Goal: Task Accomplishment & Management: Use online tool/utility

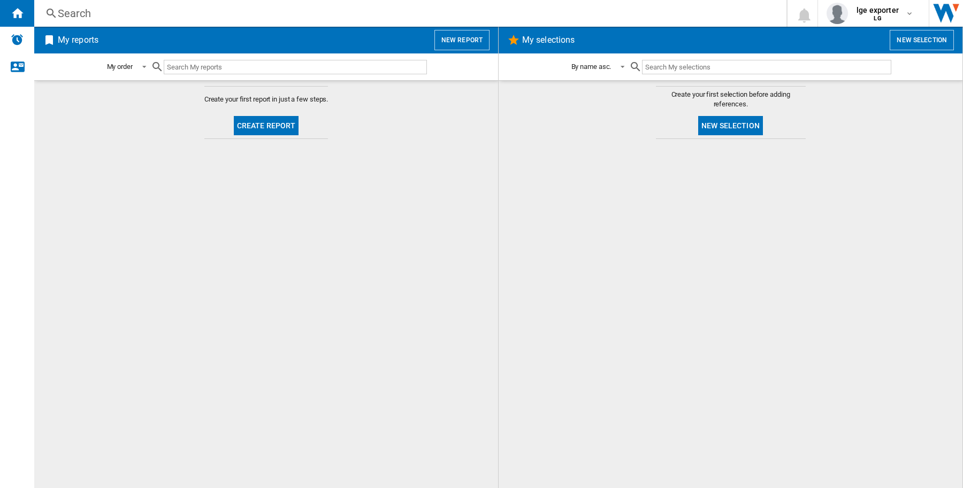
click at [908, 158] on div at bounding box center [730, 313] width 442 height 339
click at [479, 34] on button "New report" at bounding box center [461, 40] width 55 height 20
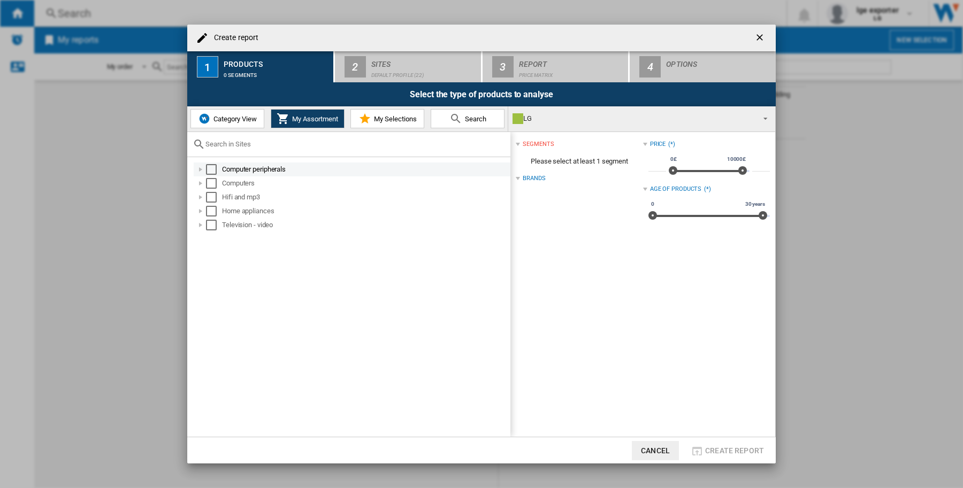
click at [210, 169] on div "Select" at bounding box center [211, 169] width 11 height 11
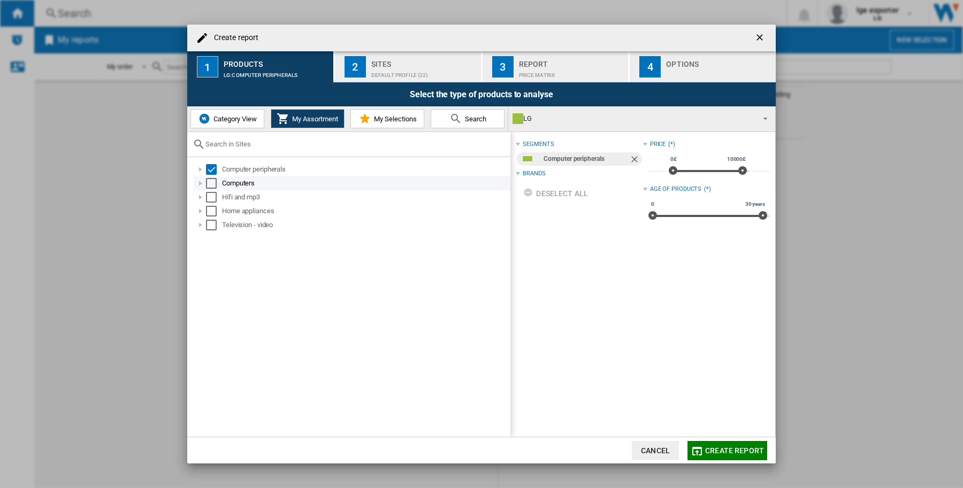
click at [212, 181] on div "Select" at bounding box center [211, 183] width 11 height 11
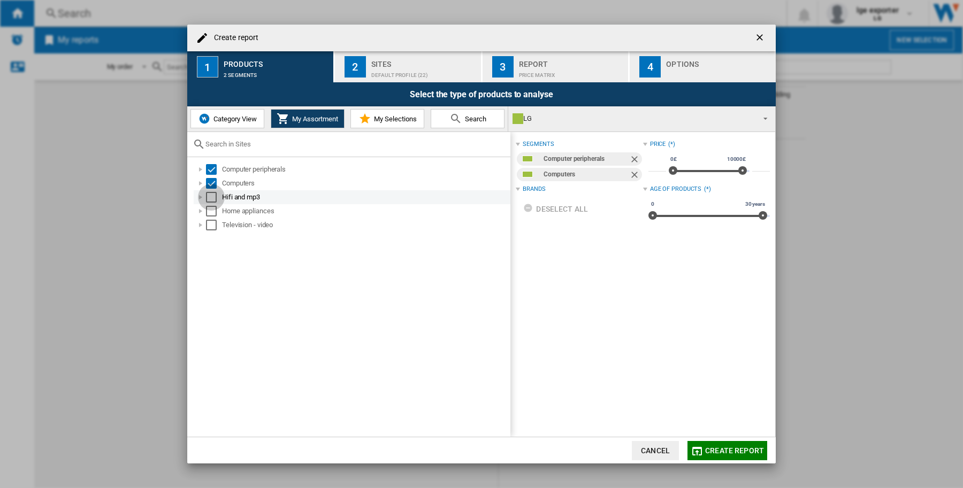
click at [212, 194] on div "Select" at bounding box center [211, 197] width 11 height 11
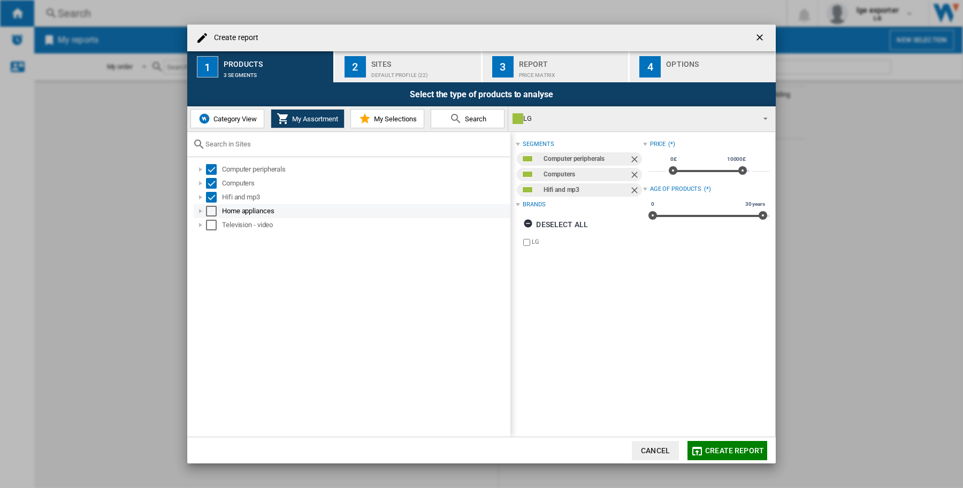
click at [212, 210] on div "Select" at bounding box center [211, 211] width 11 height 11
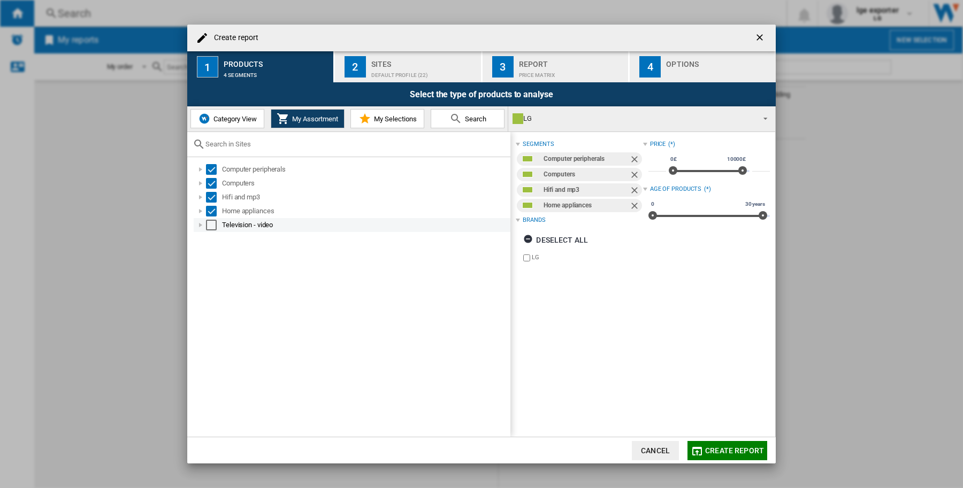
click at [211, 224] on div "Select" at bounding box center [211, 225] width 11 height 11
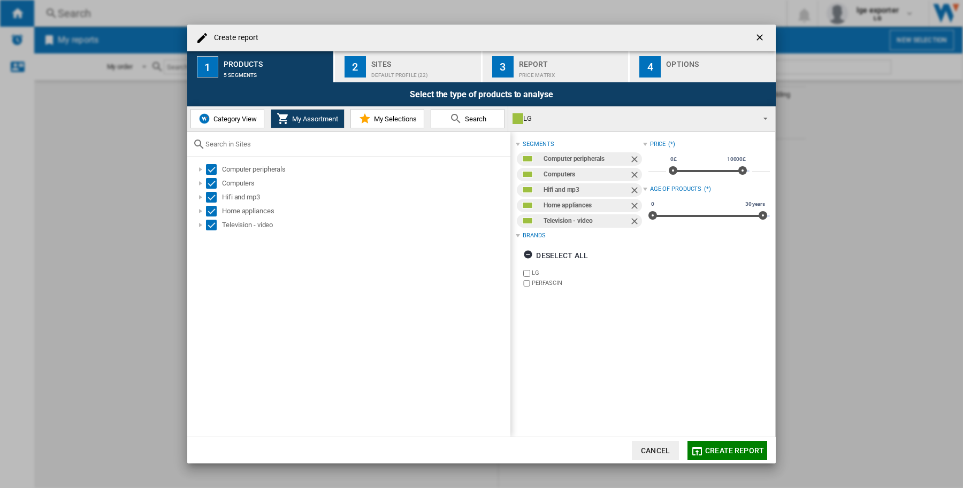
click at [707, 455] on button "Create report" at bounding box center [727, 450] width 80 height 19
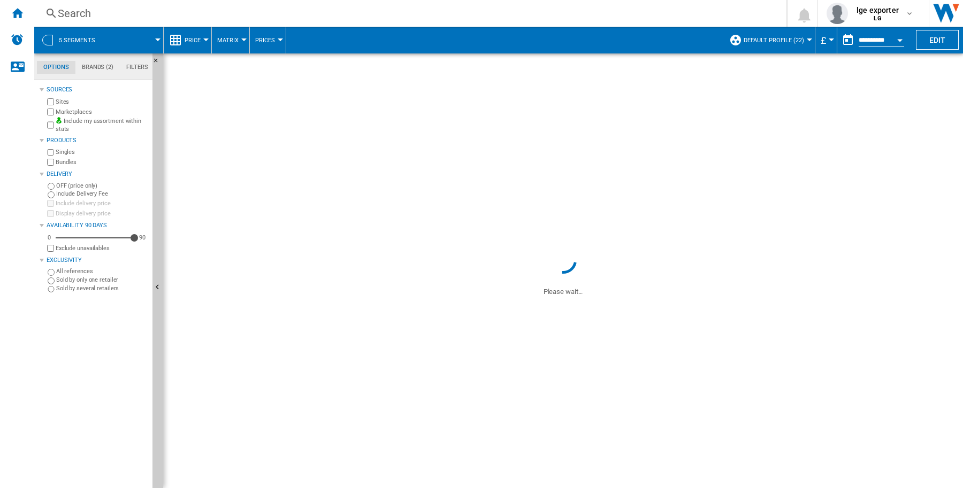
click at [199, 44] on button "Price" at bounding box center [195, 40] width 21 height 27
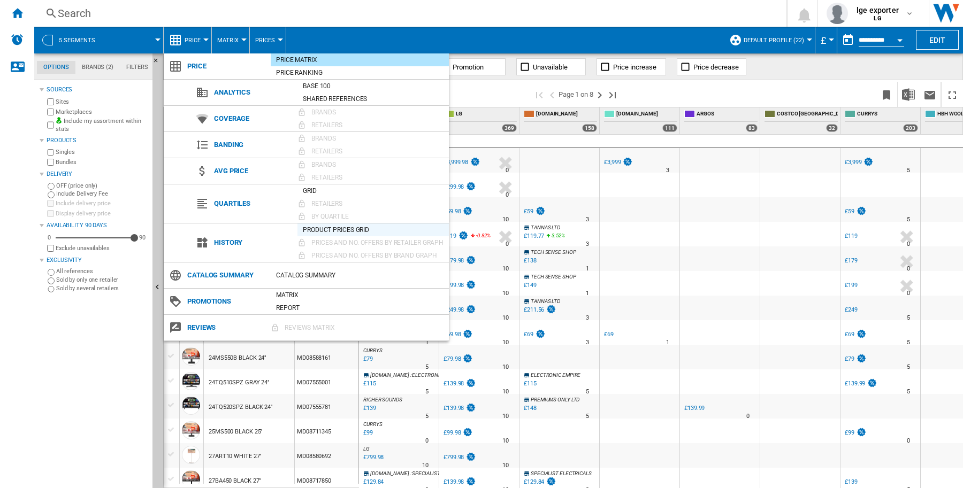
click at [365, 231] on div "Product prices grid" at bounding box center [372, 230] width 151 height 11
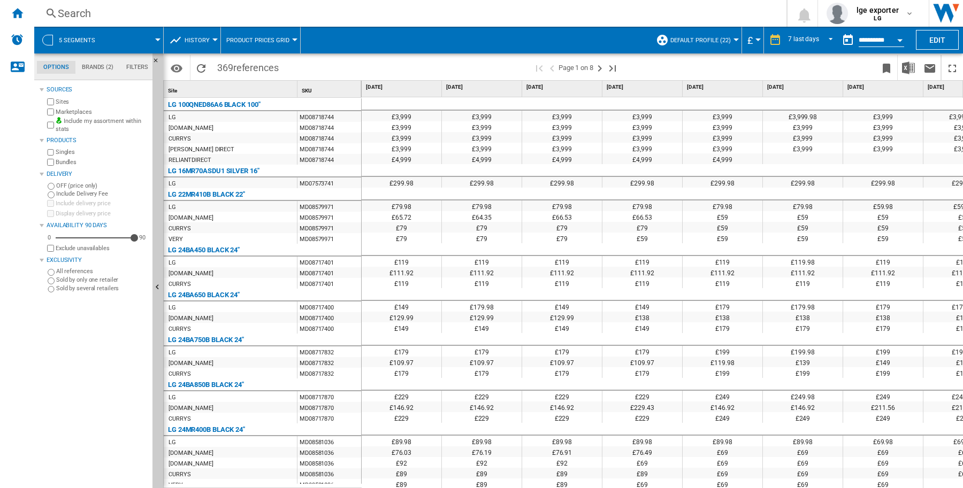
click at [896, 38] on button "Open calendar" at bounding box center [899, 38] width 19 height 19
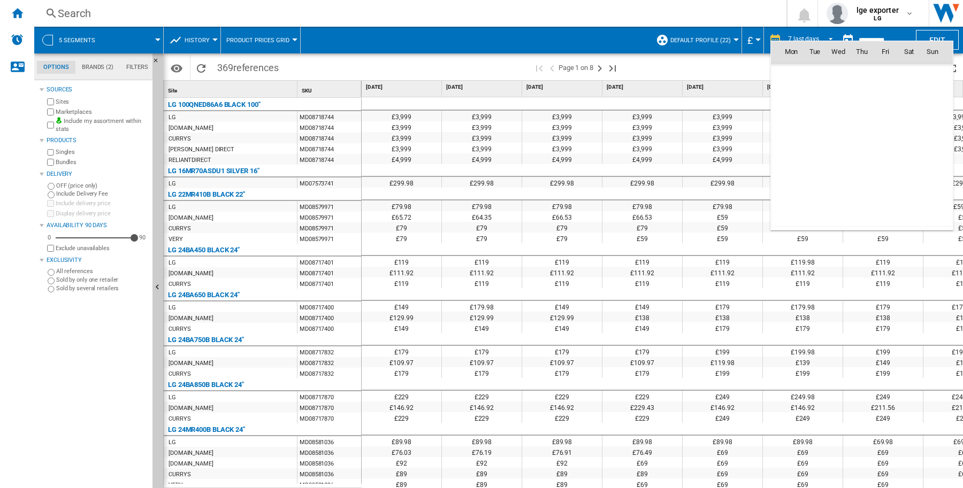
scroll to position [5102, 0]
click at [815, 169] on td "23" at bounding box center [815, 169] width 24 height 24
click at [816, 168] on td "23" at bounding box center [815, 169] width 24 height 24
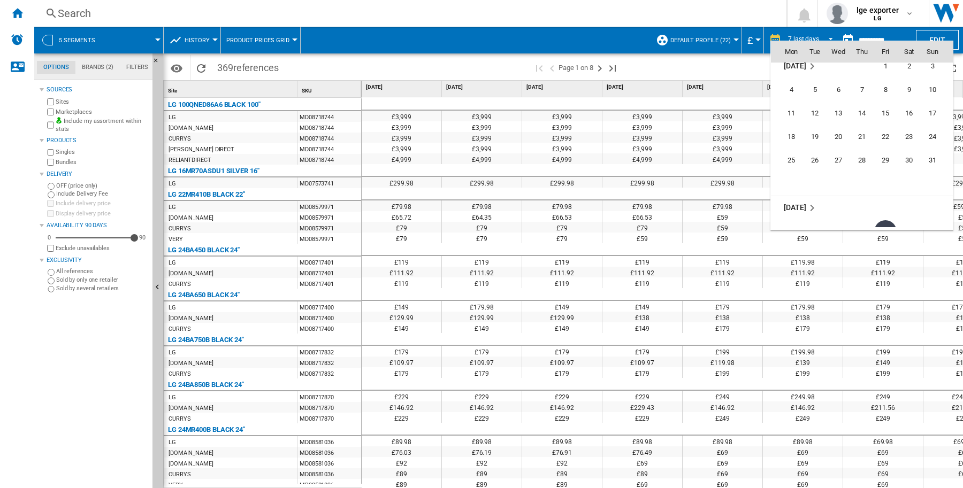
scroll to position [4969, 0]
click at [908, 134] on span "23" at bounding box center [908, 137] width 21 height 21
type input "**********"
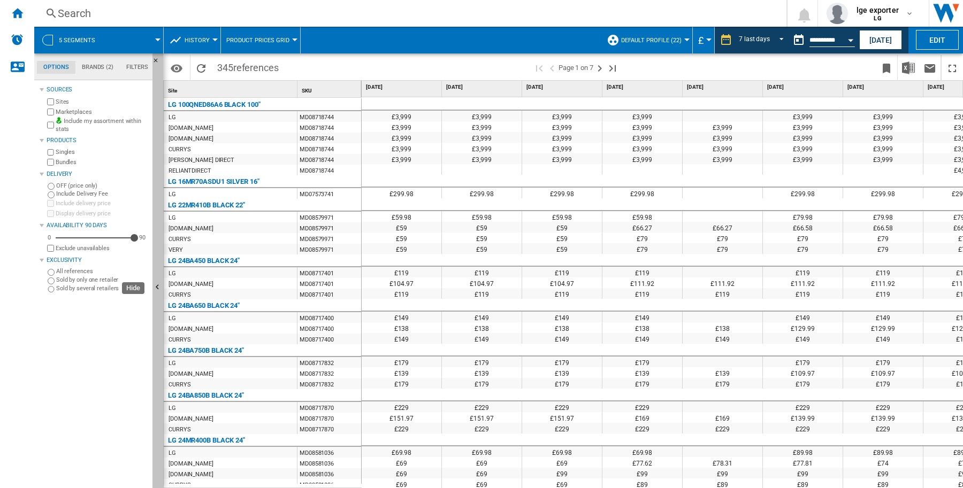
click at [159, 285] on ng-md-icon "Hide" at bounding box center [158, 288] width 13 height 13
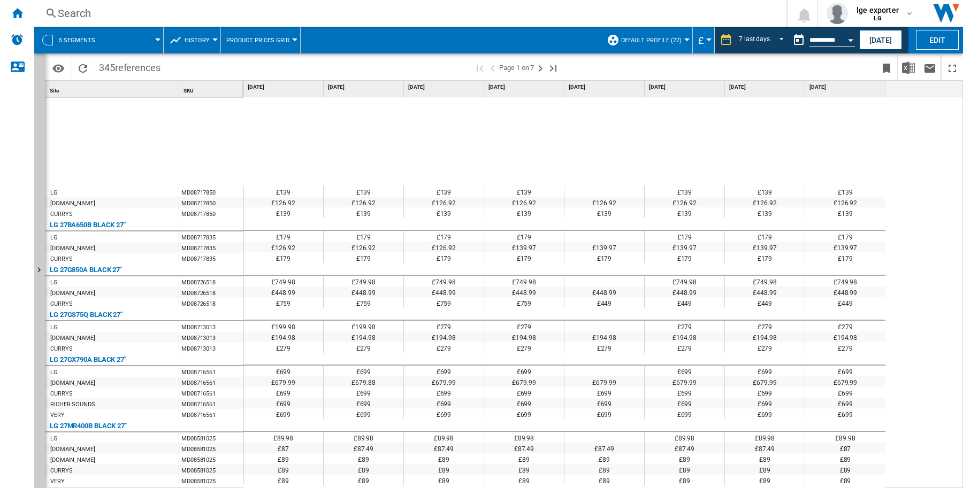
scroll to position [634, 0]
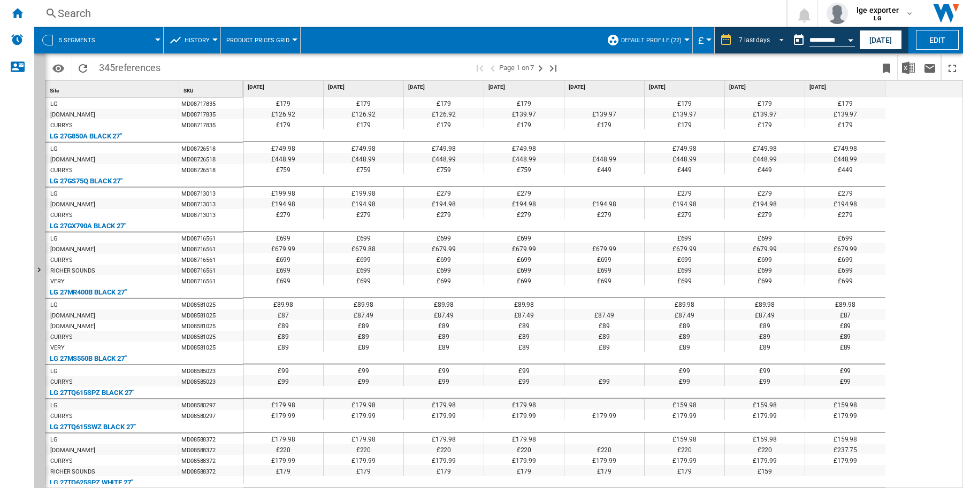
click at [754, 41] on div "7 last days" at bounding box center [754, 39] width 31 height 7
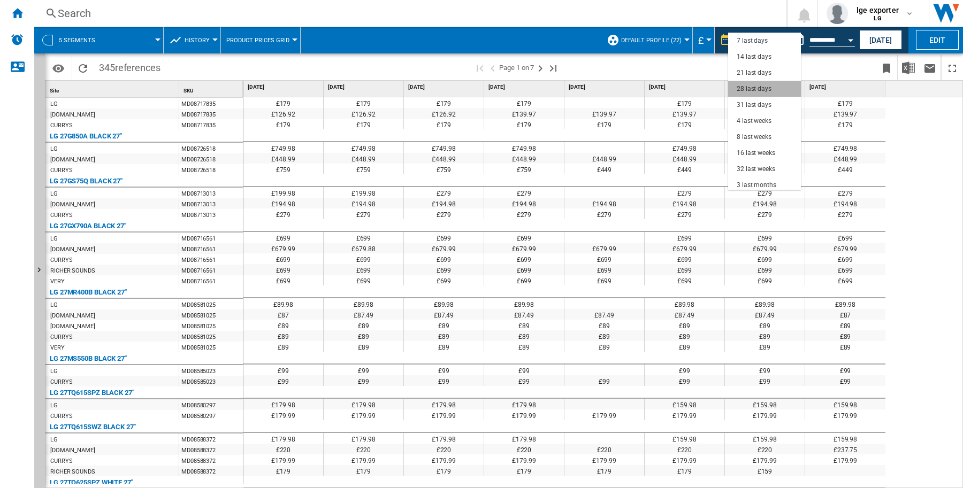
click at [765, 87] on div "28 last days" at bounding box center [753, 89] width 35 height 9
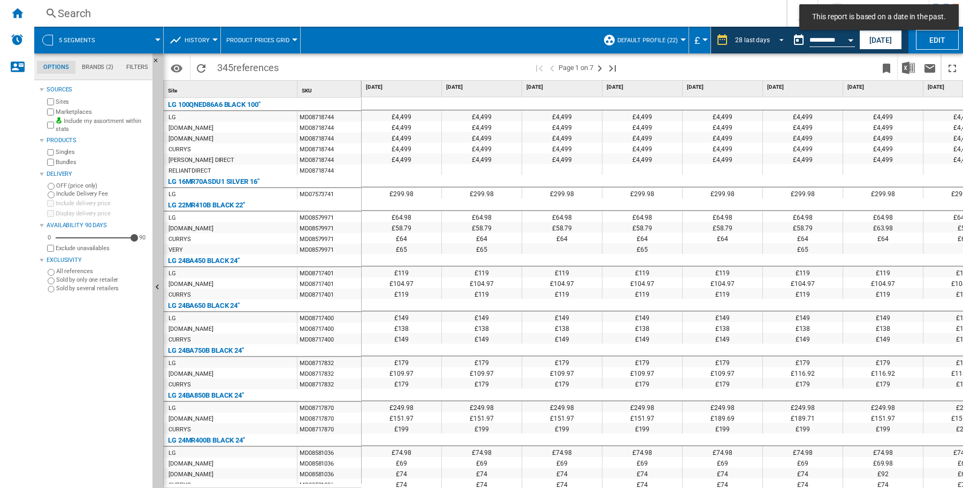
click at [772, 40] on span "REPORTS.WIZARD.STEPS.REPORT.STEPS.REPORT_OPTIONS.PERIOD: 28 last days" at bounding box center [778, 39] width 13 height 10
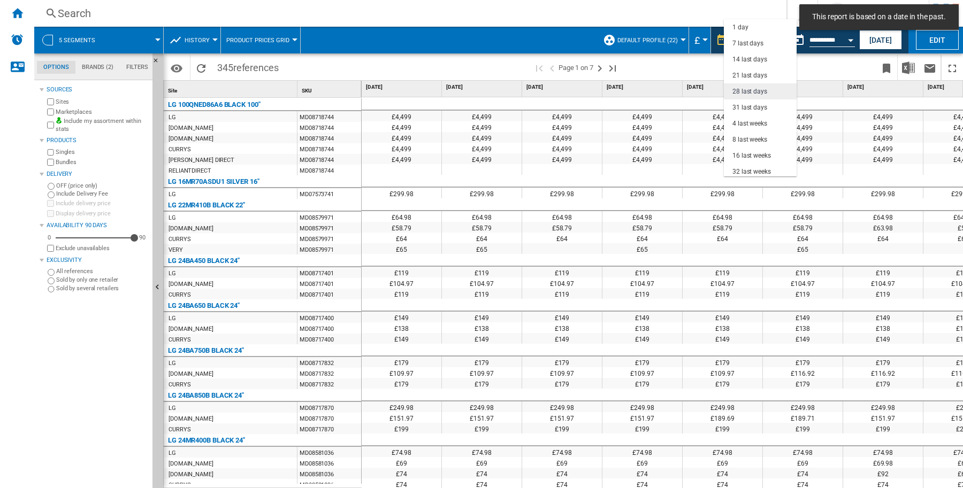
scroll to position [51, 0]
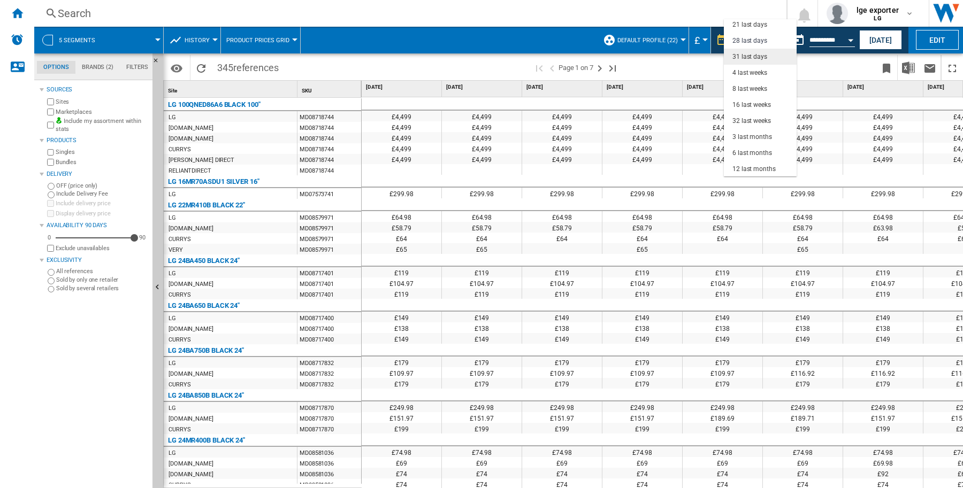
click at [760, 54] on div "31 last days" at bounding box center [749, 56] width 35 height 9
